Goal: Use online tool/utility: Use online tool/utility

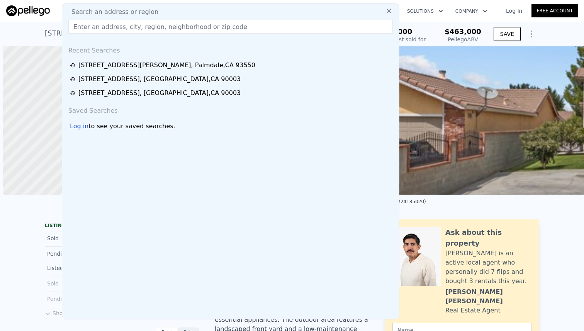
scroll to position [0, 180]
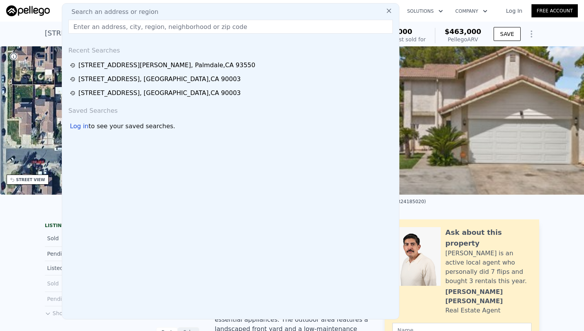
type input "[STREET_ADDRESS]"
type input "4"
type input "3"
type input "1761"
type input "$ 444,000"
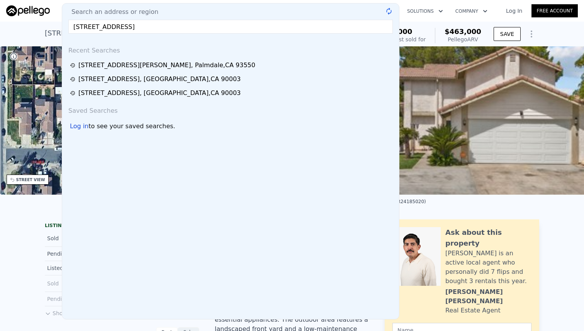
type input "-$ 76,060"
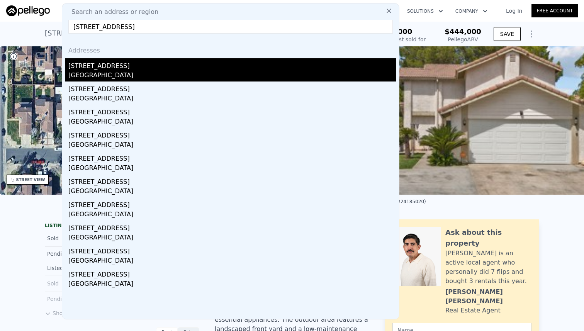
type input "[STREET_ADDRESS]"
click at [211, 71] on div "[GEOGRAPHIC_DATA]" at bounding box center [232, 76] width 328 height 11
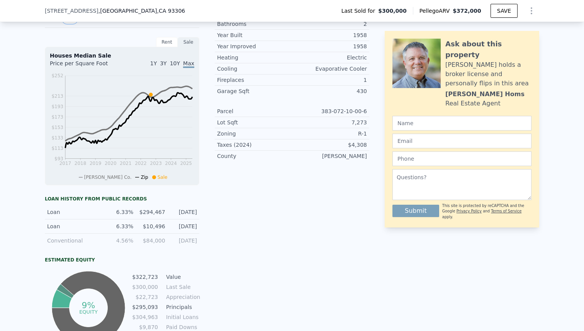
scroll to position [225, 0]
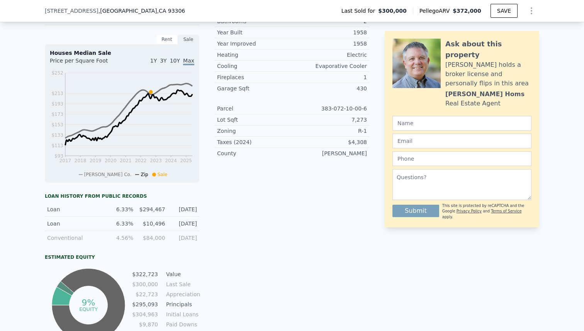
drag, startPoint x: 211, startPoint y: 240, endPoint x: 221, endPoint y: 248, distance: 12.9
click at [220, 248] on div "LISTING & SALE HISTORY Sold 0 $ 300,000 [DATE] Sold 0 $ 105,000 [DATE] Rent Sal…" at bounding box center [207, 162] width 325 height 363
